Goal: Check status: Check status

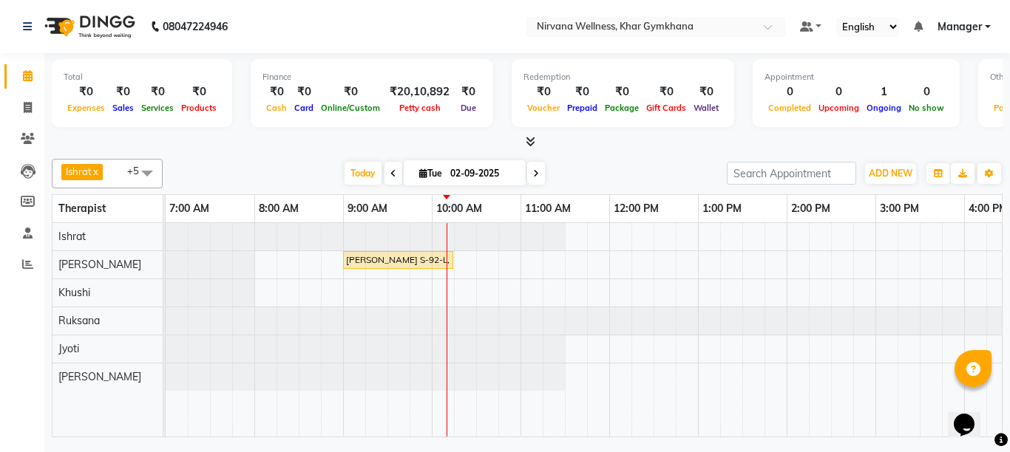
click at [390, 171] on icon at bounding box center [393, 173] width 6 height 9
click at [387, 171] on div "Today Tue 02-09-2025" at bounding box center [444, 174] width 549 height 22
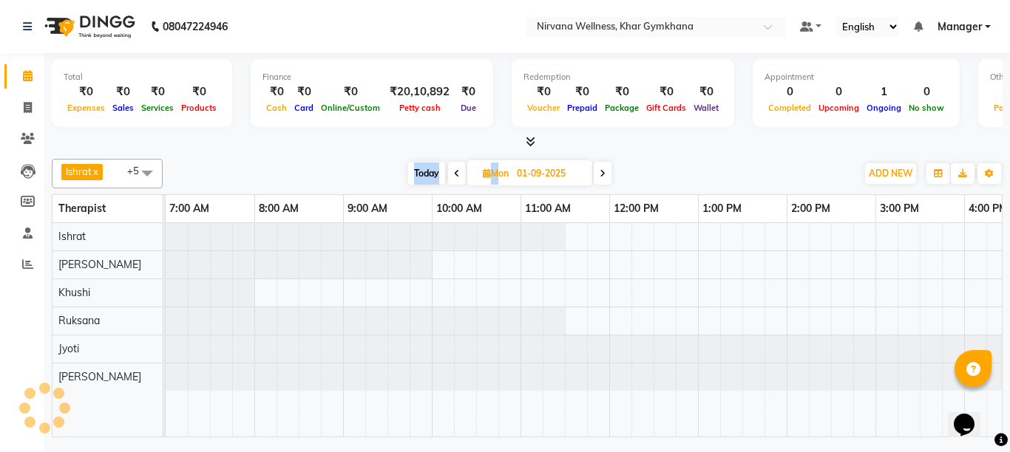
scroll to position [0, 267]
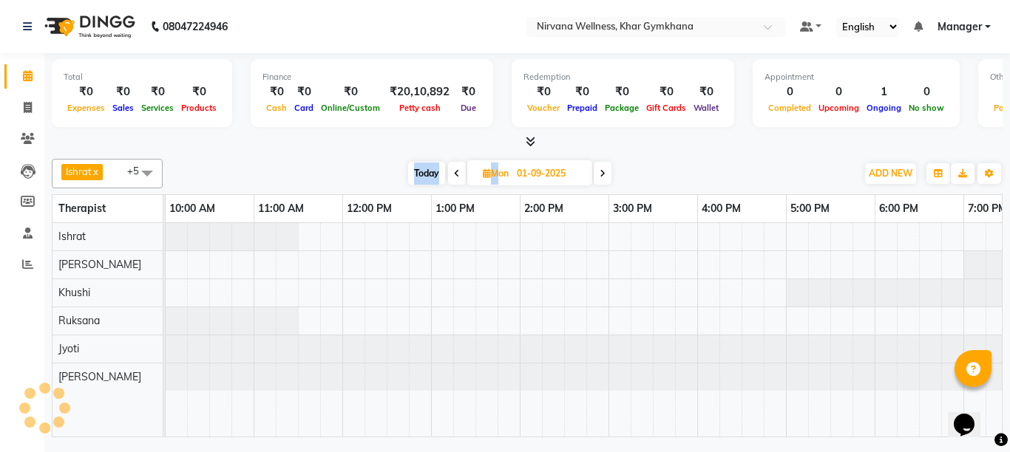
click at [417, 173] on span "Today" at bounding box center [426, 173] width 37 height 23
type input "02-09-2025"
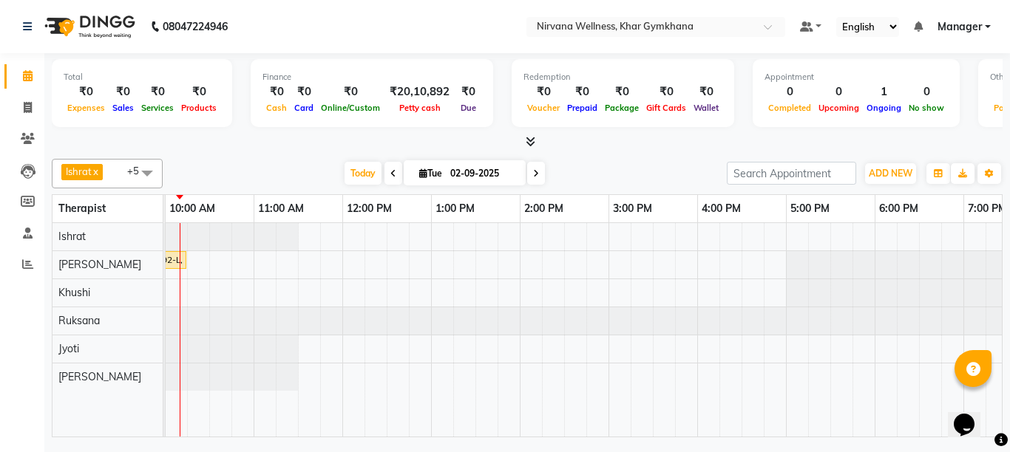
click at [419, 174] on icon at bounding box center [423, 174] width 8 height 10
select select "9"
select select "2025"
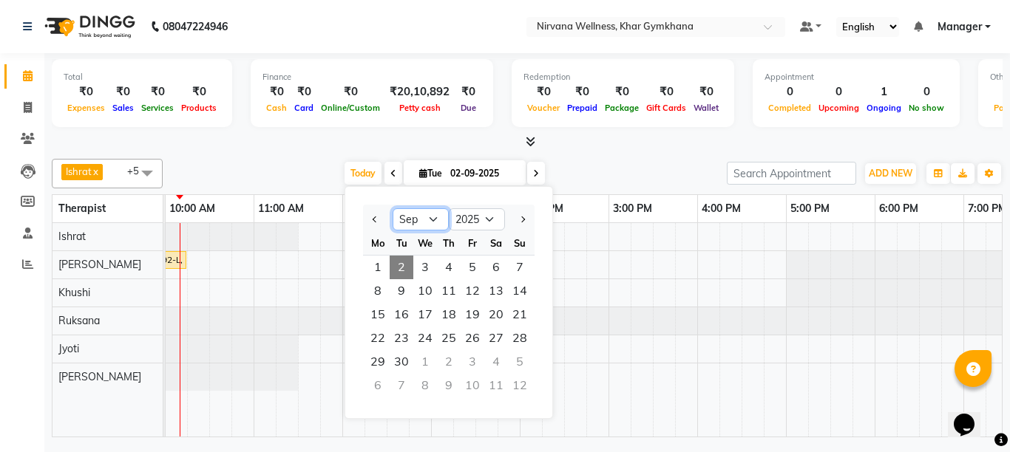
click at [437, 218] on select "Jan Feb Mar Apr May Jun Jul Aug Sep Oct Nov Dec" at bounding box center [421, 219] width 56 height 22
select select "8"
click at [393, 208] on select "Jan Feb Mar Apr May Jun Jul Aug Sep Oct Nov Dec" at bounding box center [421, 219] width 56 height 22
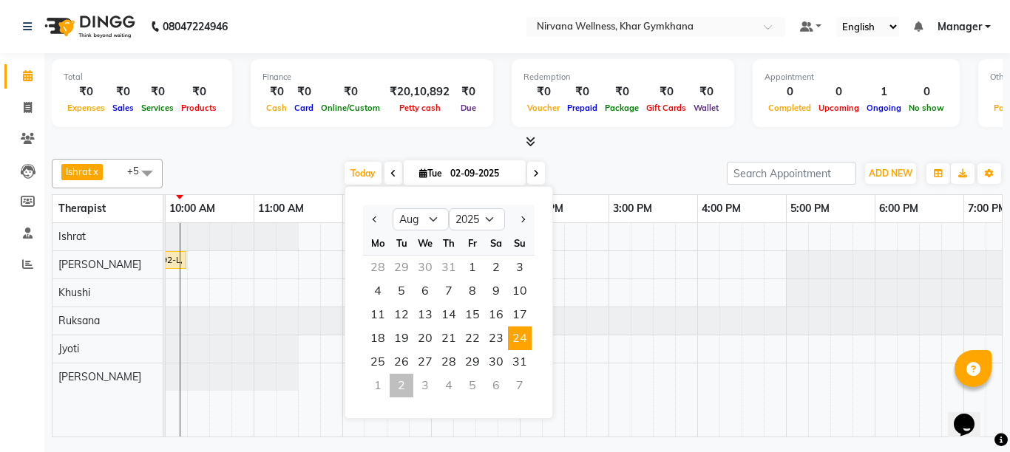
click at [518, 339] on span "24" at bounding box center [520, 339] width 24 height 24
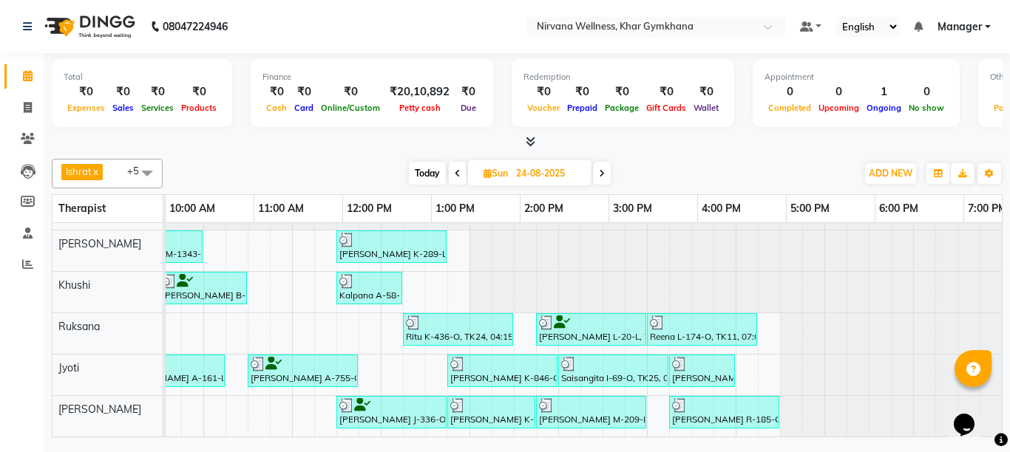
scroll to position [0, 583]
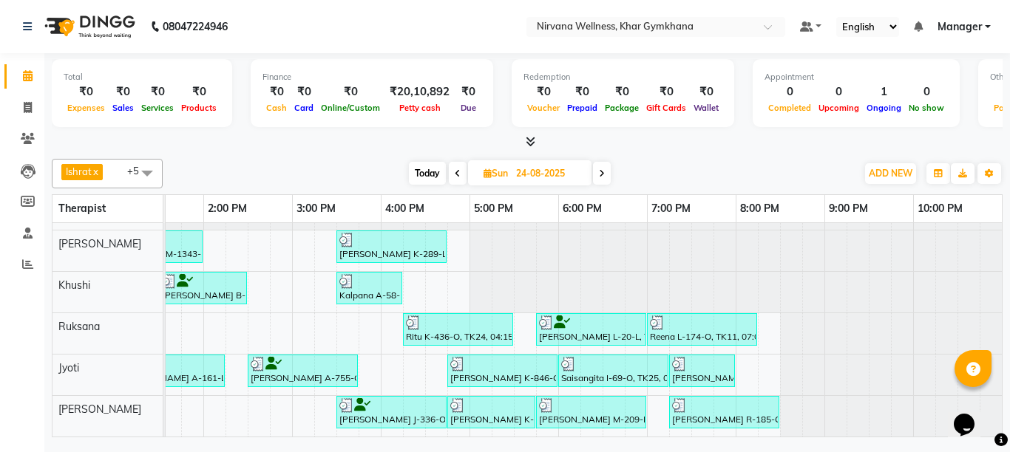
click at [421, 171] on span "Today" at bounding box center [427, 173] width 37 height 23
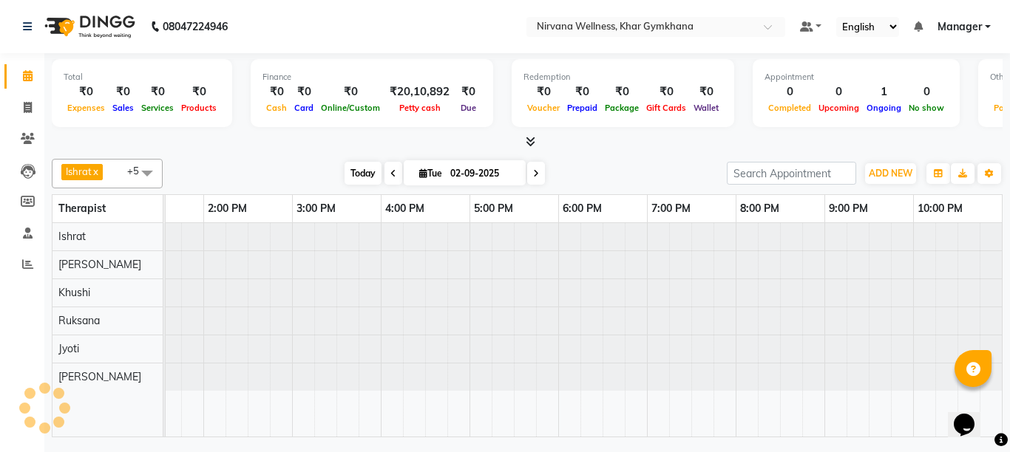
scroll to position [0, 0]
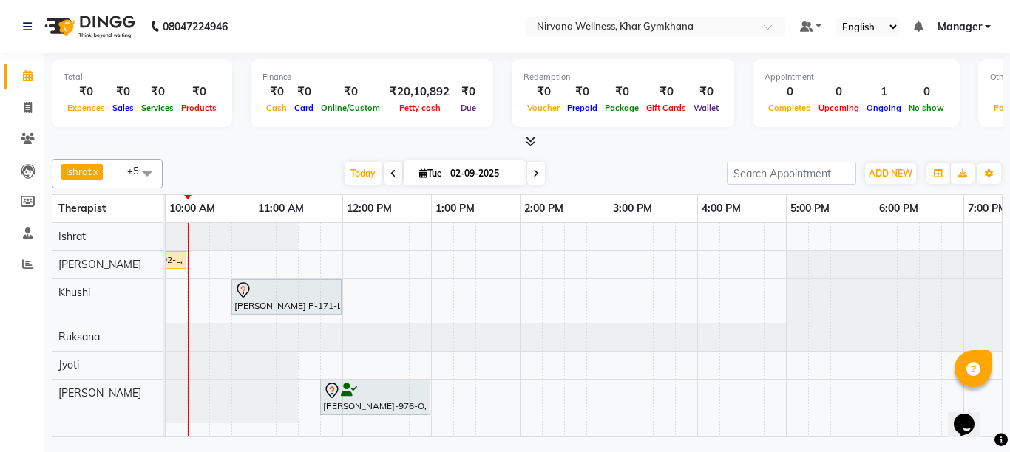
click at [533, 171] on icon at bounding box center [536, 173] width 6 height 9
type input "03-09-2025"
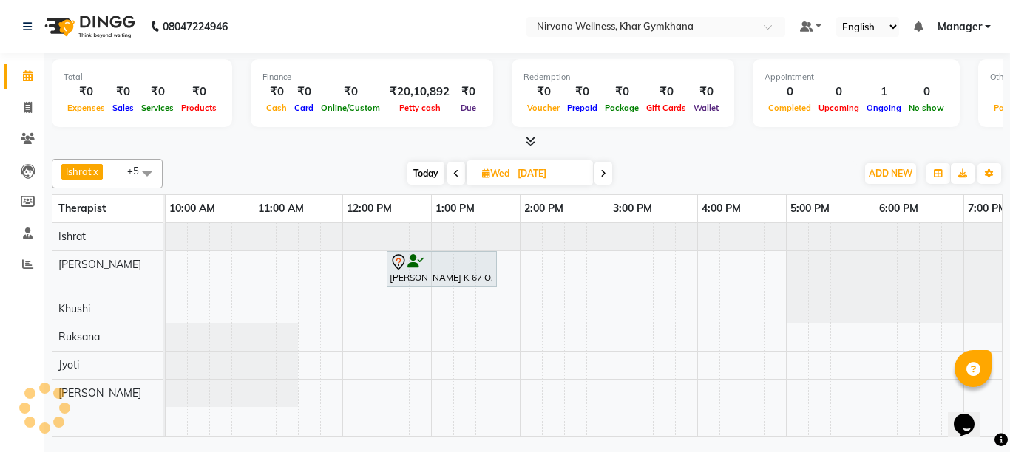
scroll to position [0, 267]
click at [482, 175] on icon at bounding box center [486, 174] width 8 height 10
select select "9"
select select "2025"
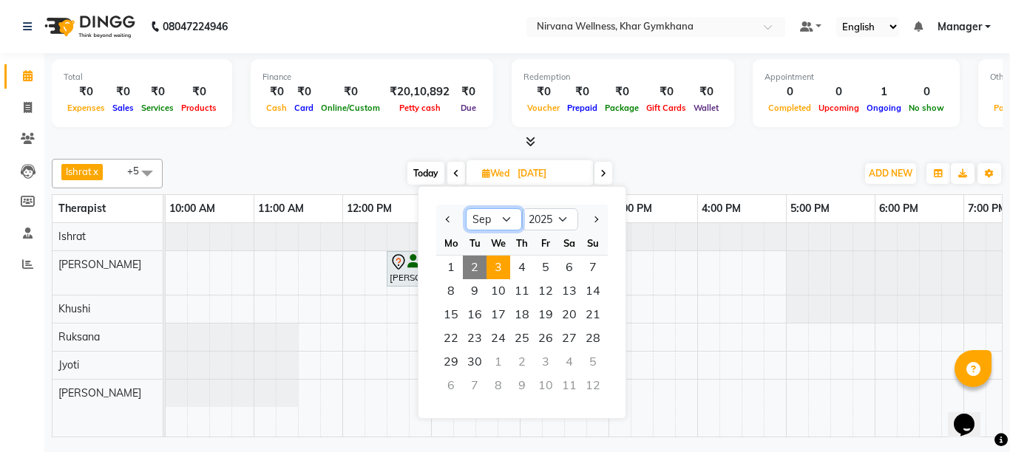
click at [507, 221] on select "Jan Feb Mar Apr May Jun Jul Aug Sep Oct Nov Dec" at bounding box center [494, 219] width 56 height 22
click at [455, 174] on icon at bounding box center [456, 173] width 6 height 9
type input "02-09-2025"
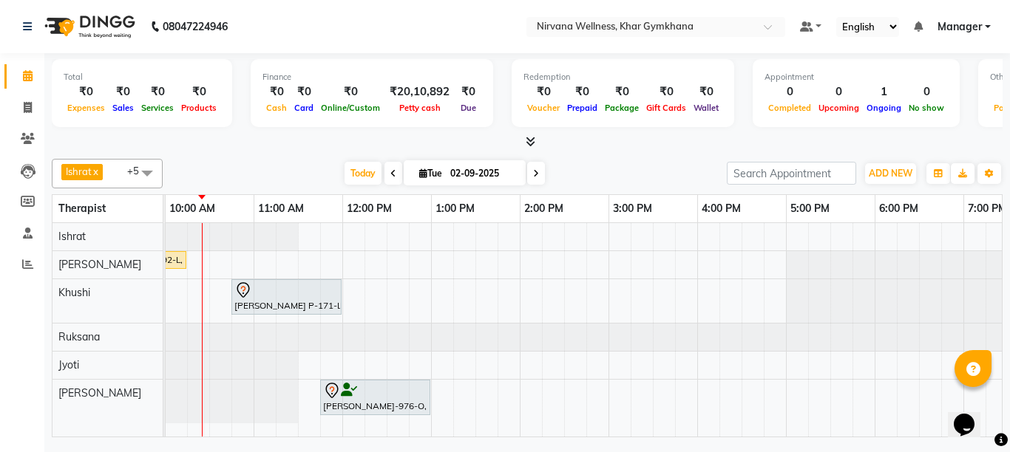
click at [419, 174] on icon at bounding box center [423, 174] width 8 height 10
select select "9"
select select "2025"
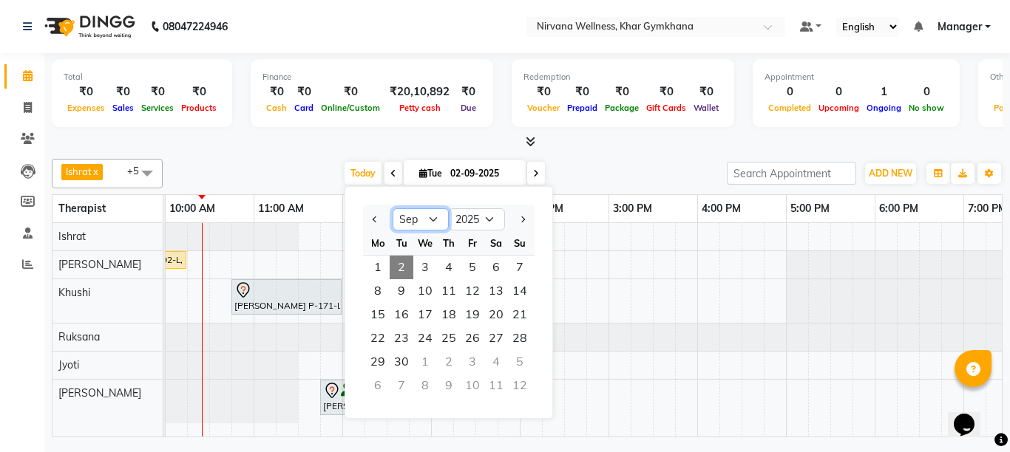
click at [441, 215] on select "Jan Feb Mar Apr May Jun Jul Aug Sep Oct Nov Dec" at bounding box center [421, 219] width 56 height 22
select select "8"
click at [393, 208] on select "Jan Feb Mar Apr May Jun Jul Aug Sep Oct Nov Dec" at bounding box center [421, 219] width 56 height 22
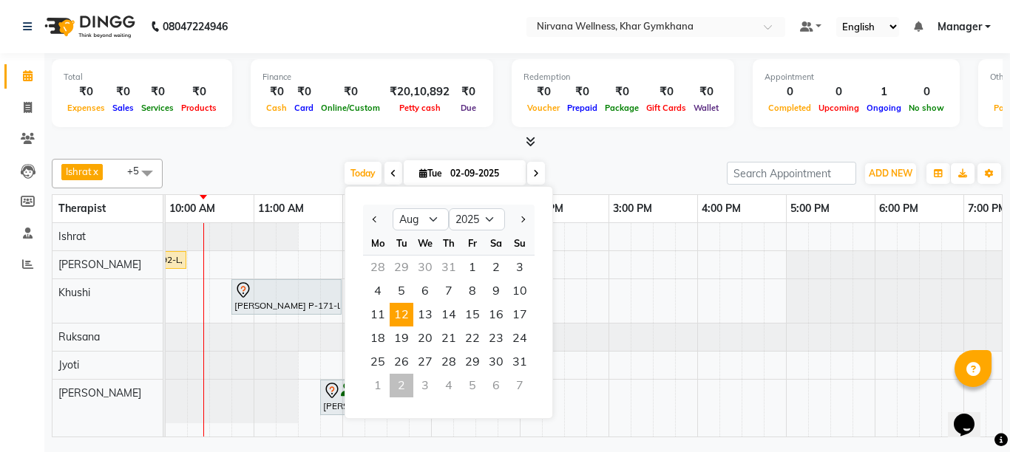
click at [401, 312] on span "12" at bounding box center [402, 315] width 24 height 24
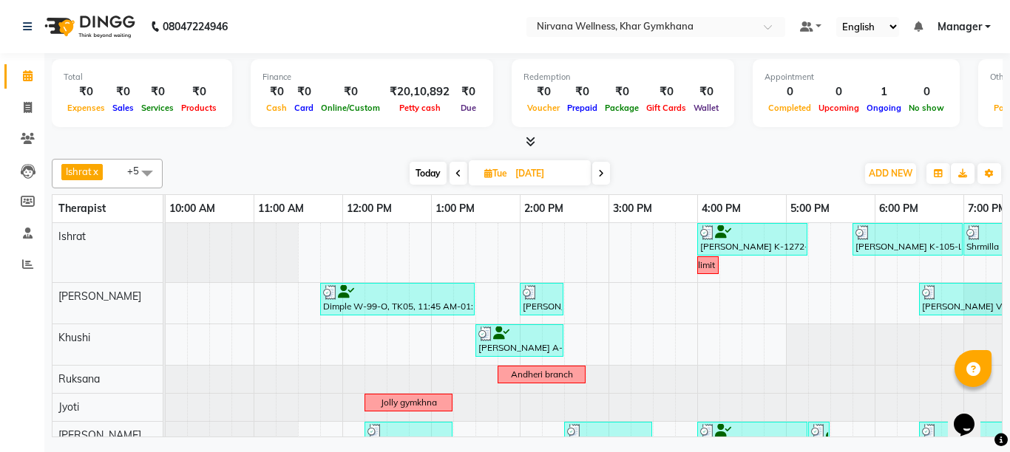
click at [428, 176] on span "Today" at bounding box center [428, 173] width 37 height 23
type input "02-09-2025"
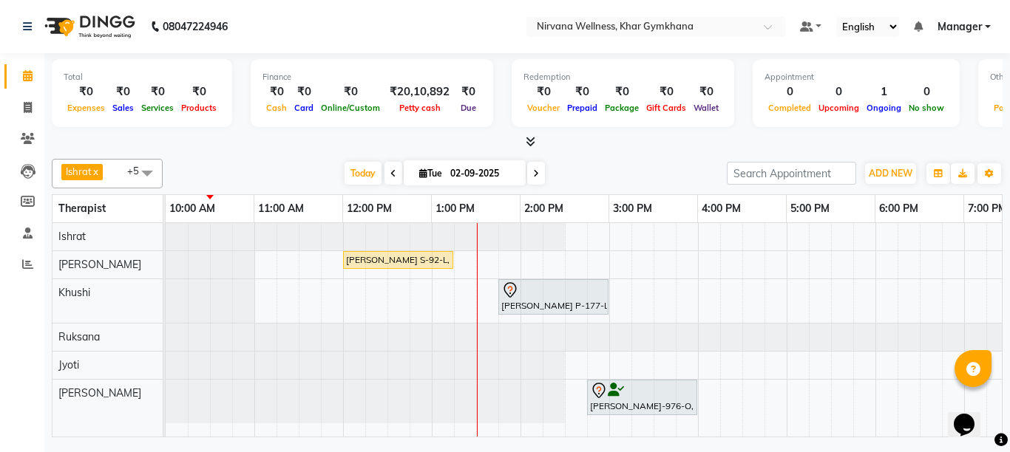
scroll to position [0, 0]
click at [419, 171] on icon at bounding box center [423, 174] width 8 height 10
select select "9"
select select "2025"
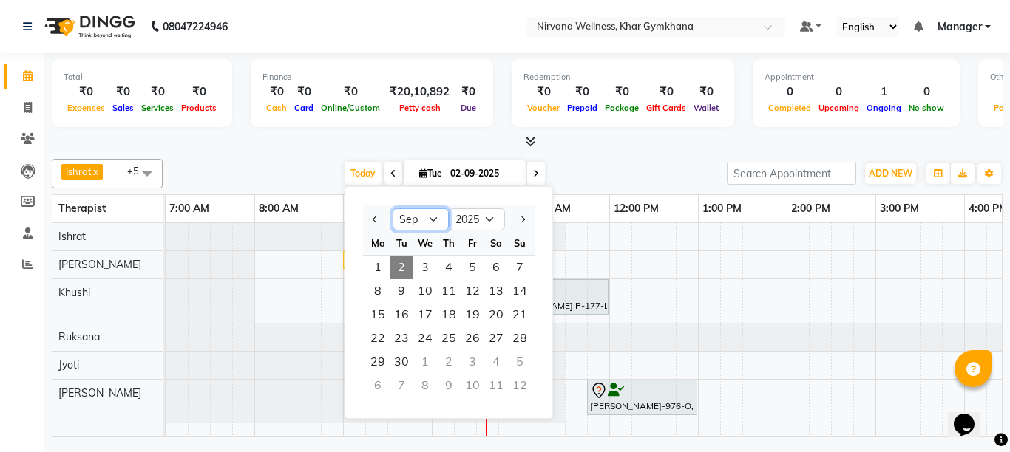
click at [427, 217] on select "Jan Feb Mar Apr May Jun Jul Aug Sep Oct Nov Dec" at bounding box center [421, 219] width 56 height 22
select select "8"
click at [393, 208] on select "Jan Feb Mar Apr May Jun Jul Aug Sep Oct Nov Dec" at bounding box center [421, 219] width 56 height 22
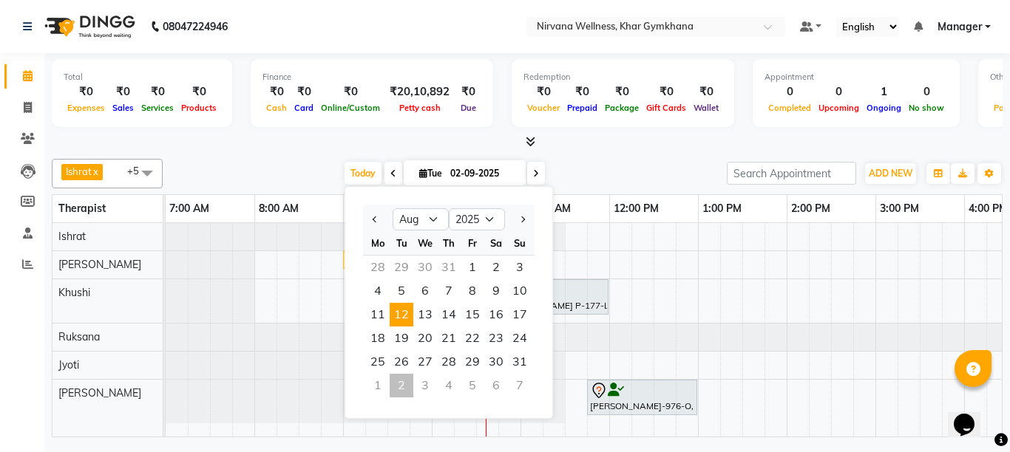
click at [402, 322] on span "12" at bounding box center [402, 315] width 24 height 24
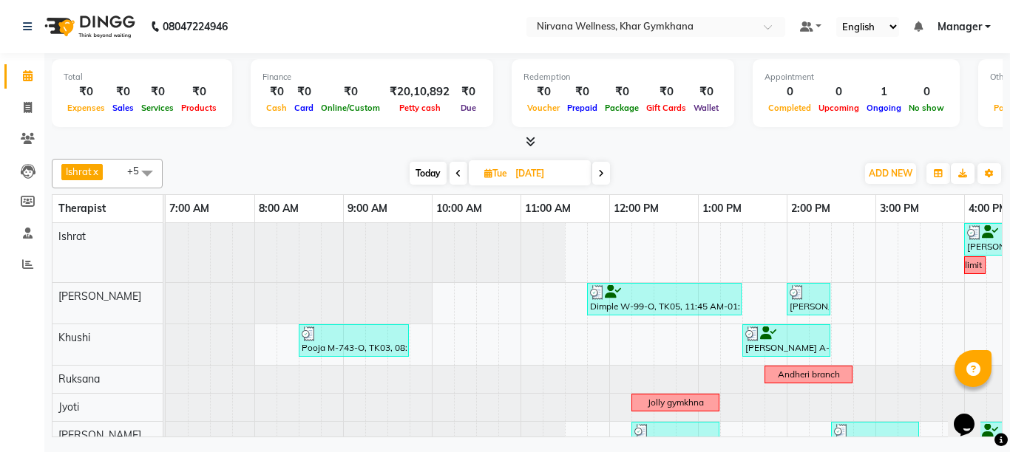
scroll to position [0, 267]
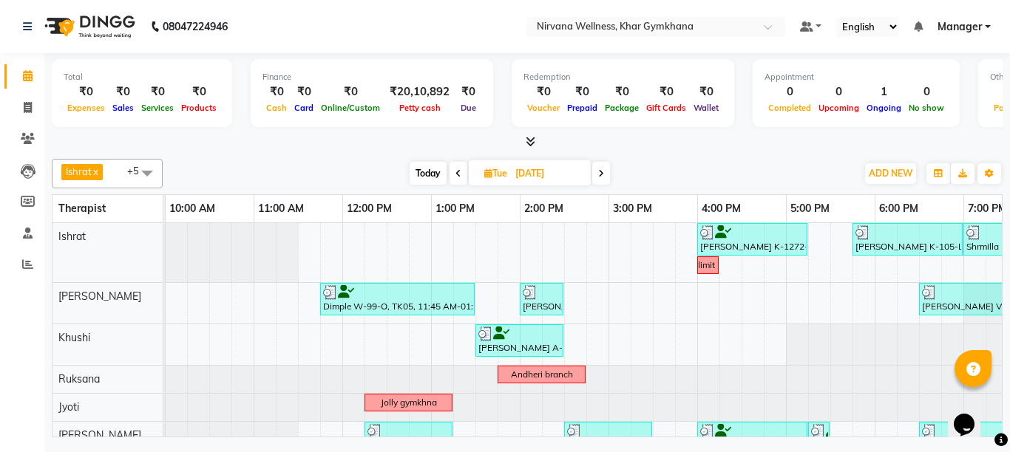
click at [434, 177] on span "Today" at bounding box center [428, 173] width 37 height 23
type input "02-09-2025"
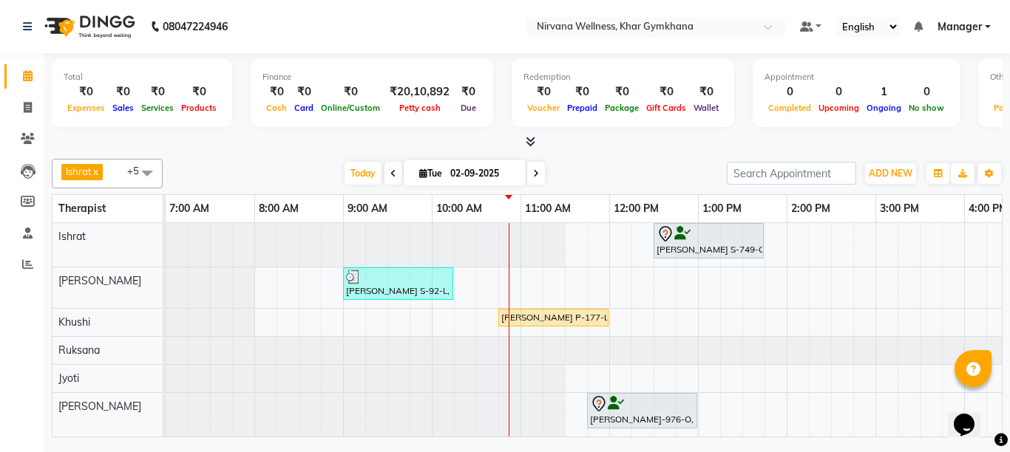
scroll to position [0, 0]
